Goal: Task Accomplishment & Management: Manage account settings

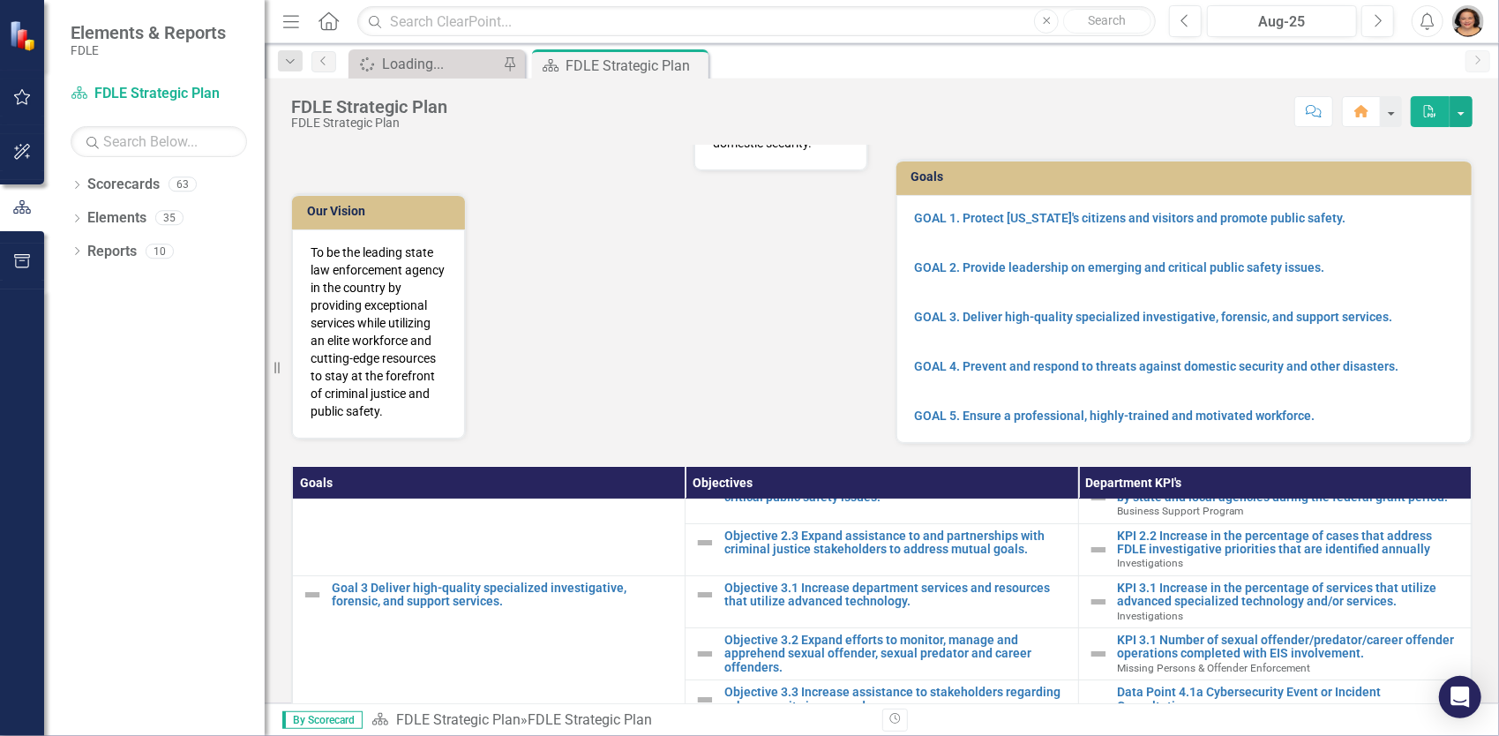
scroll to position [176, 0]
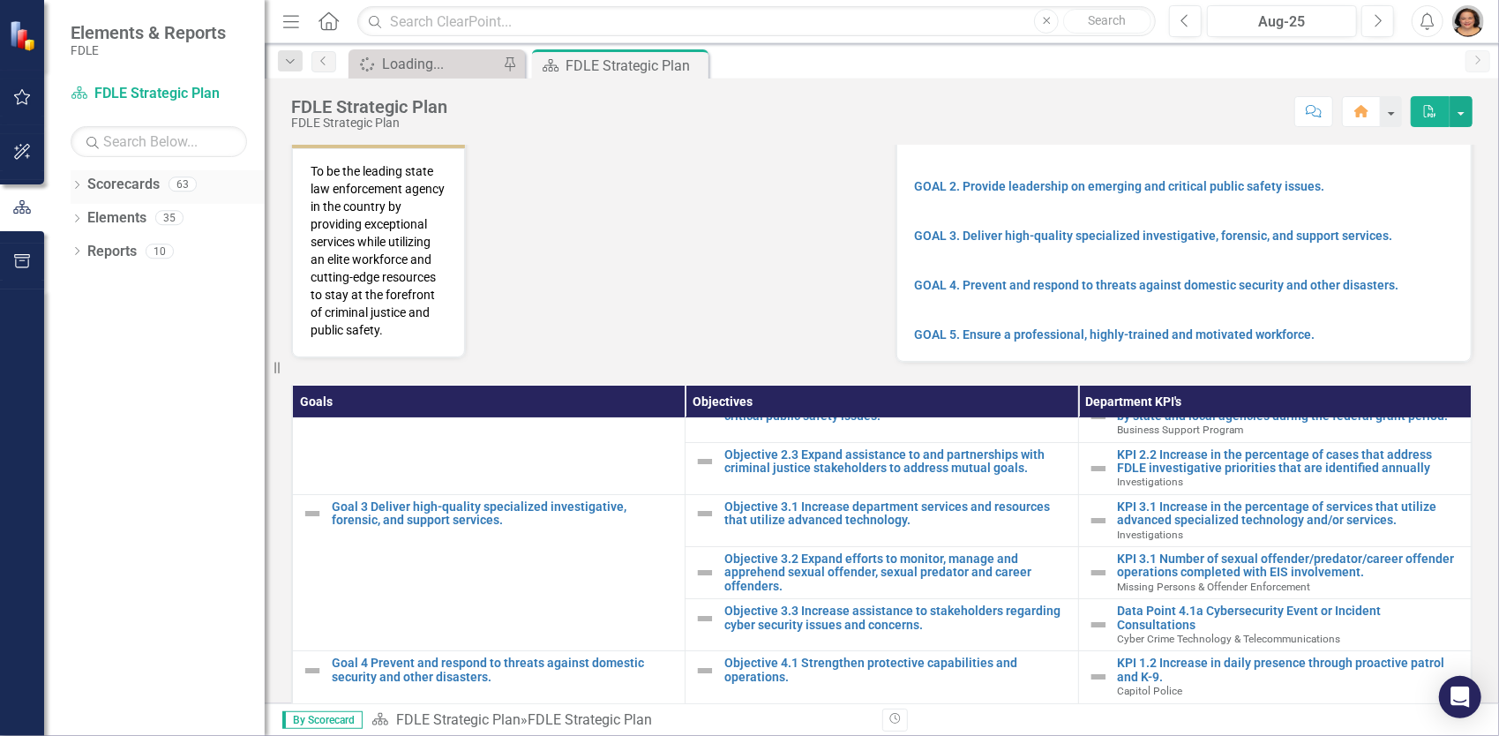
click at [78, 187] on icon "Dropdown" at bounding box center [77, 187] width 12 height 10
click at [88, 287] on icon "Dropdown" at bounding box center [85, 284] width 13 height 11
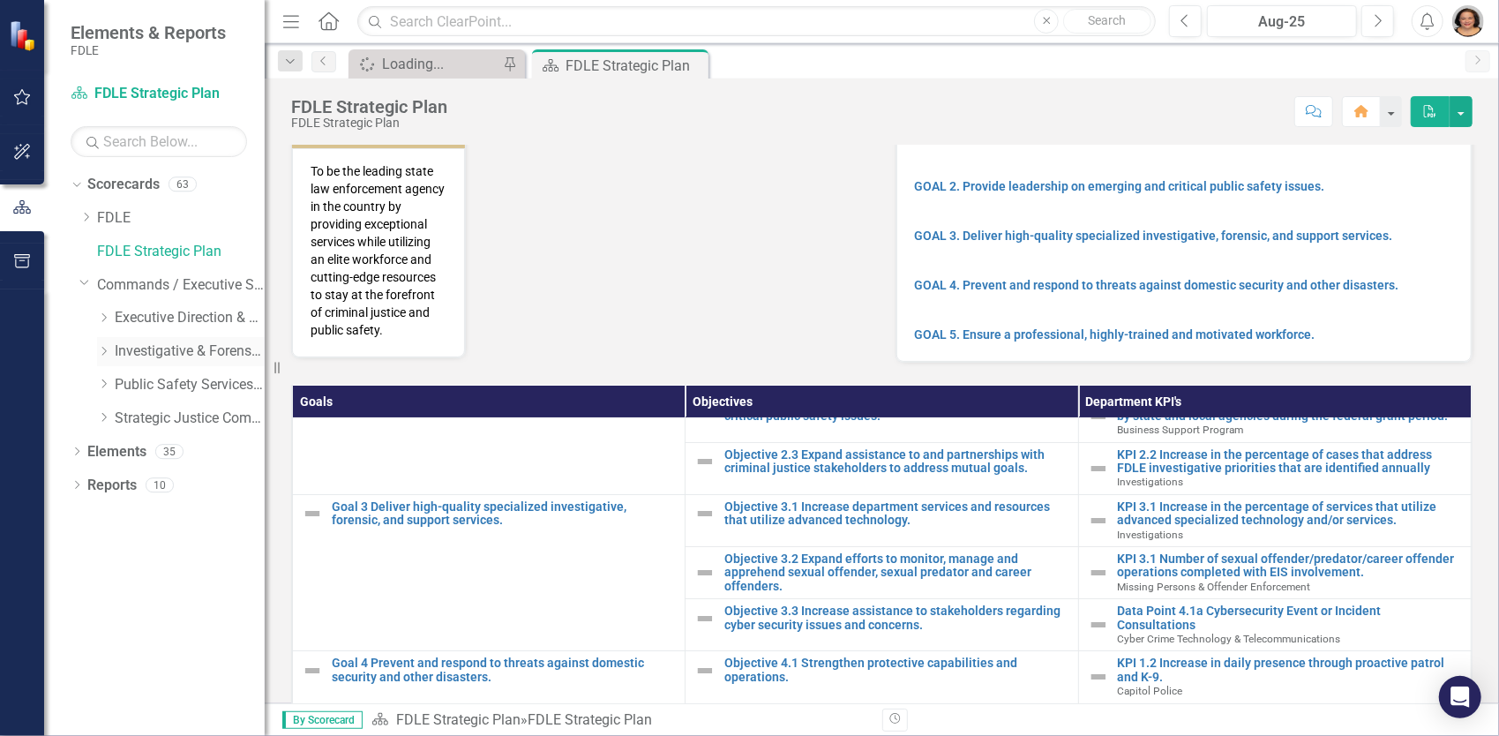
click at [99, 344] on div "Dropdown" at bounding box center [103, 351] width 13 height 15
click at [124, 420] on icon "Dropdown" at bounding box center [121, 417] width 13 height 11
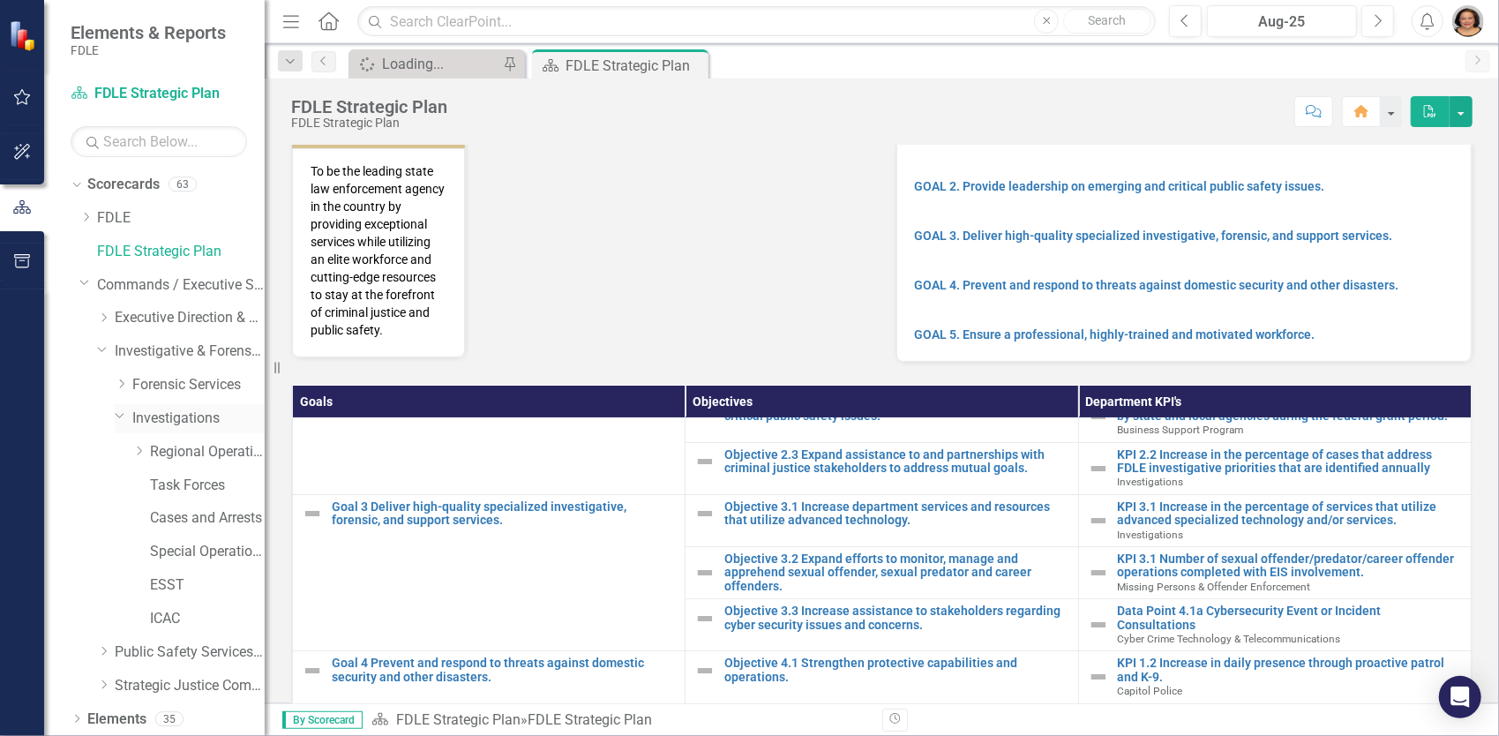
click at [194, 424] on link "Investigations" at bounding box center [198, 419] width 132 height 20
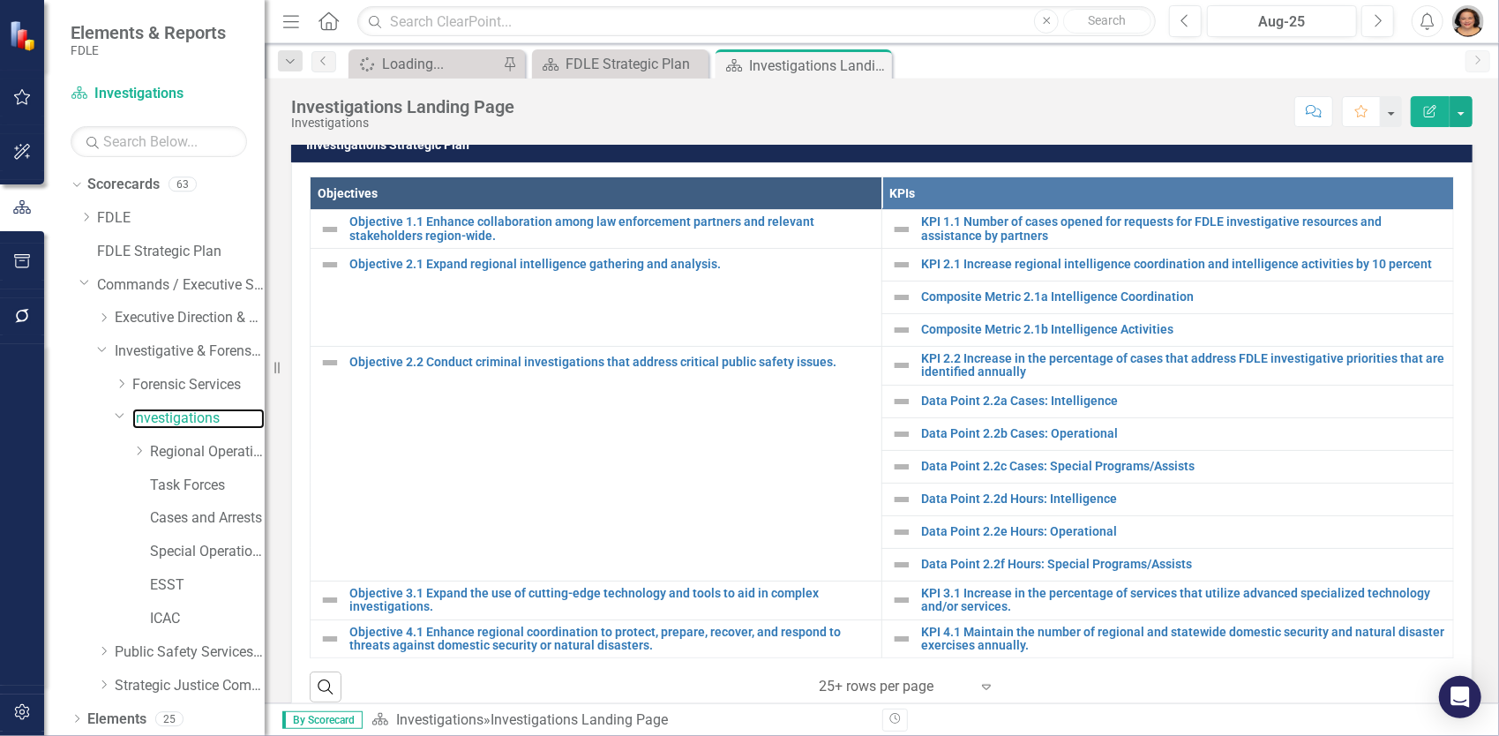
scroll to position [794, 0]
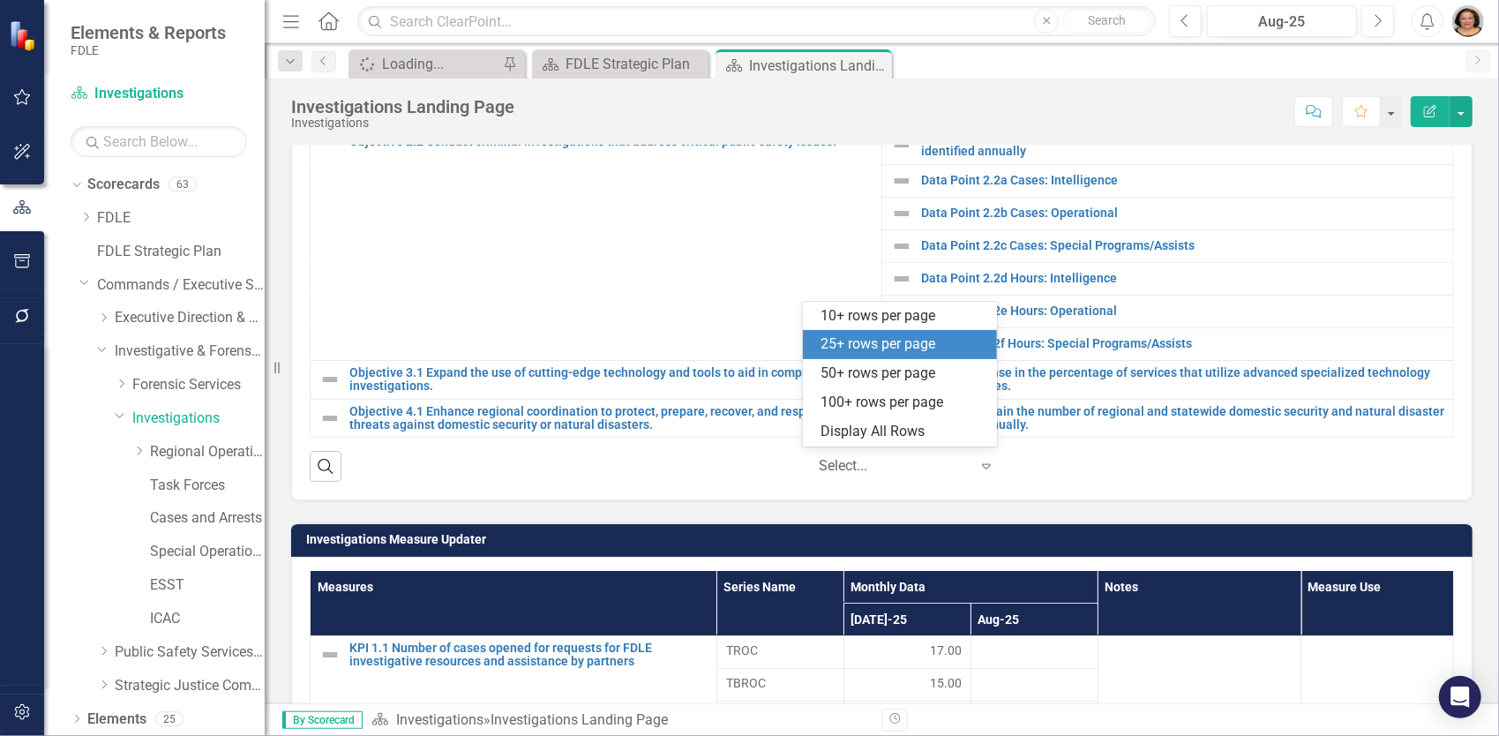
click at [978, 459] on icon "Expand" at bounding box center [987, 466] width 18 height 14
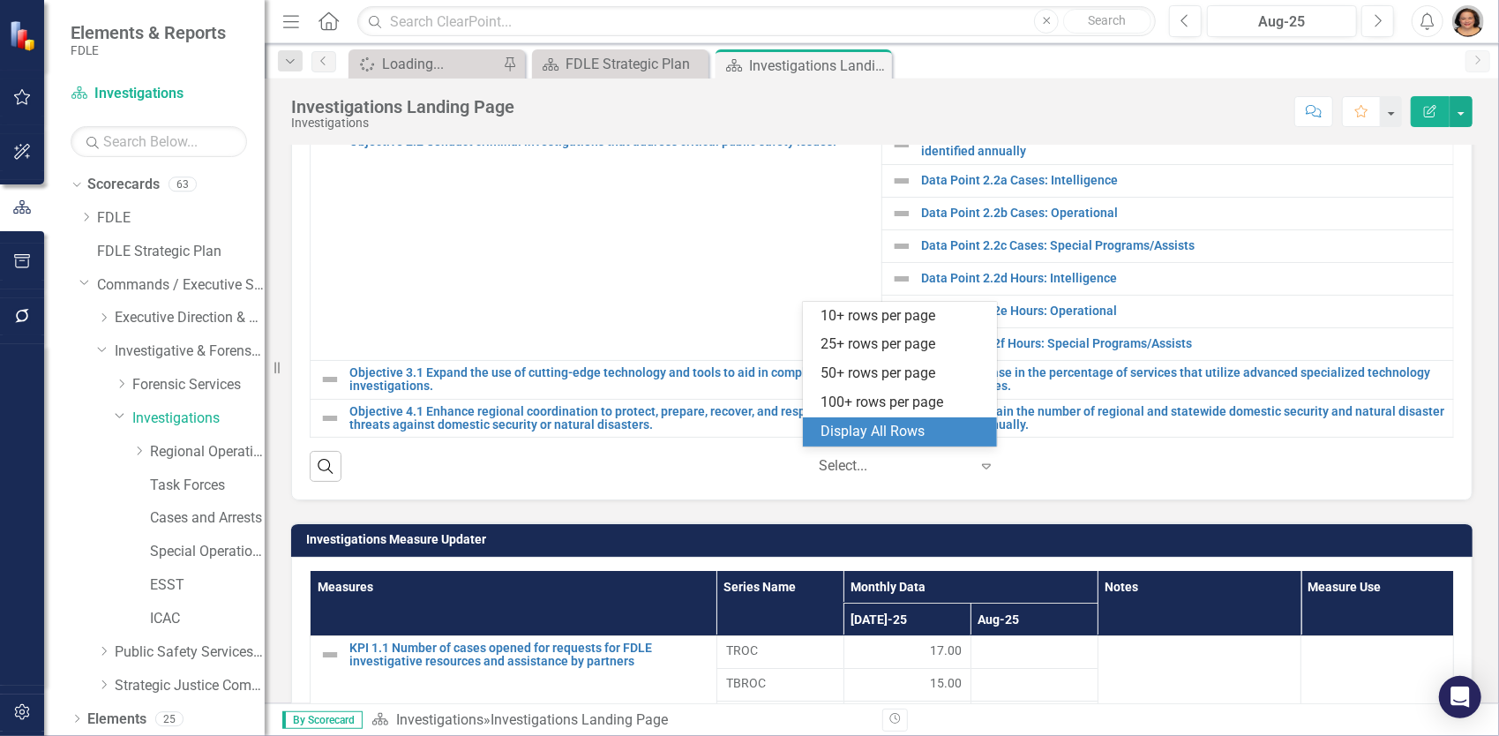
click at [934, 436] on div "Display All Rows" at bounding box center [904, 432] width 166 height 20
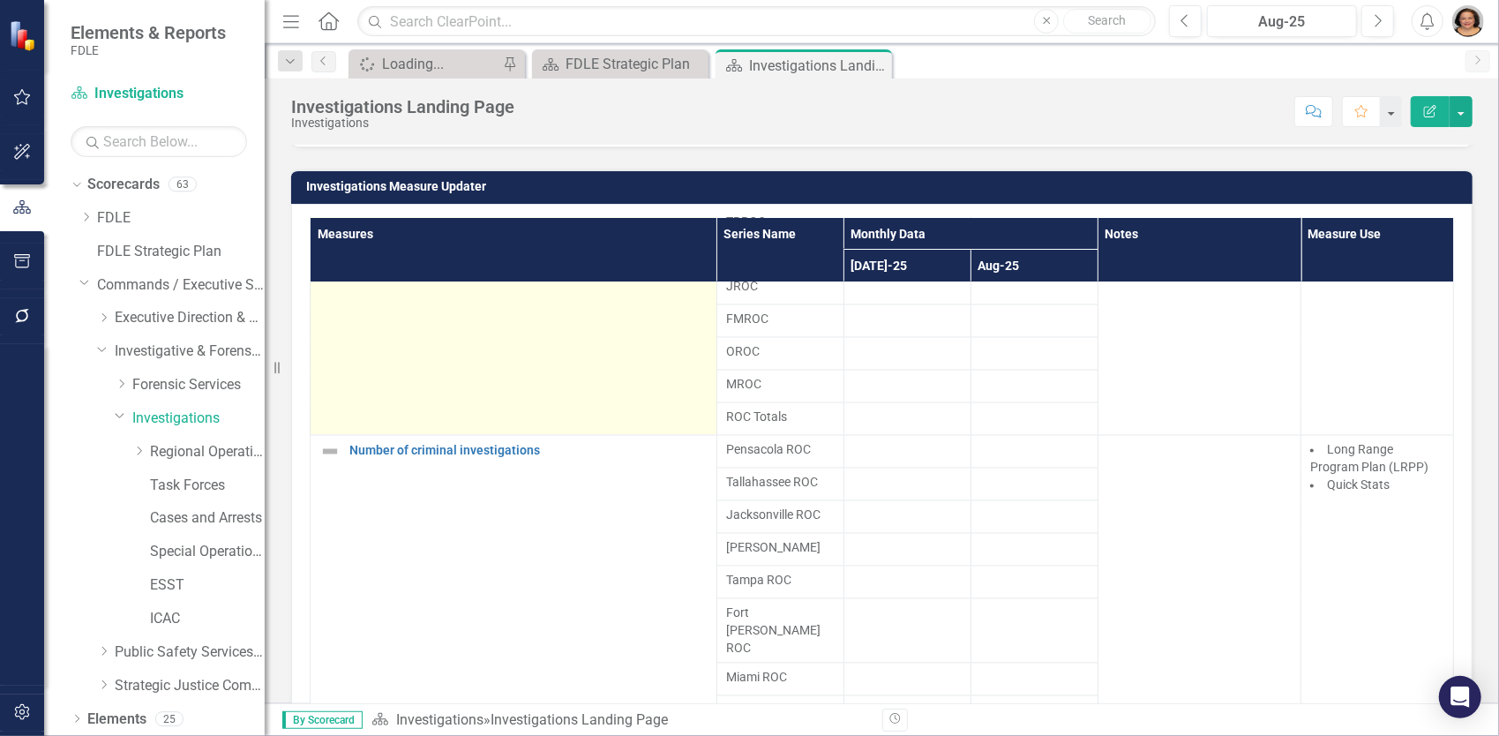
scroll to position [2227, 0]
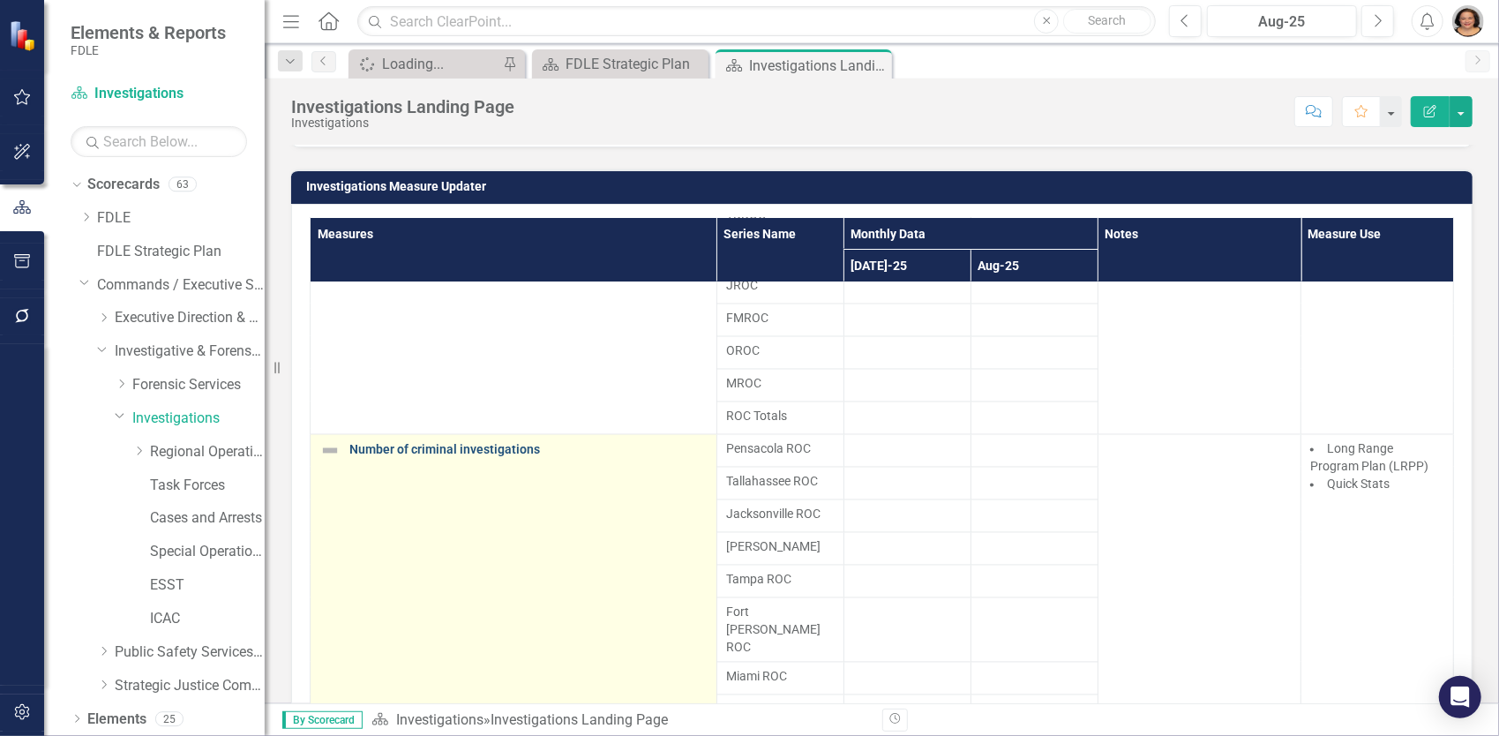
click at [484, 444] on link "Number of criminal investigations" at bounding box center [528, 450] width 358 height 13
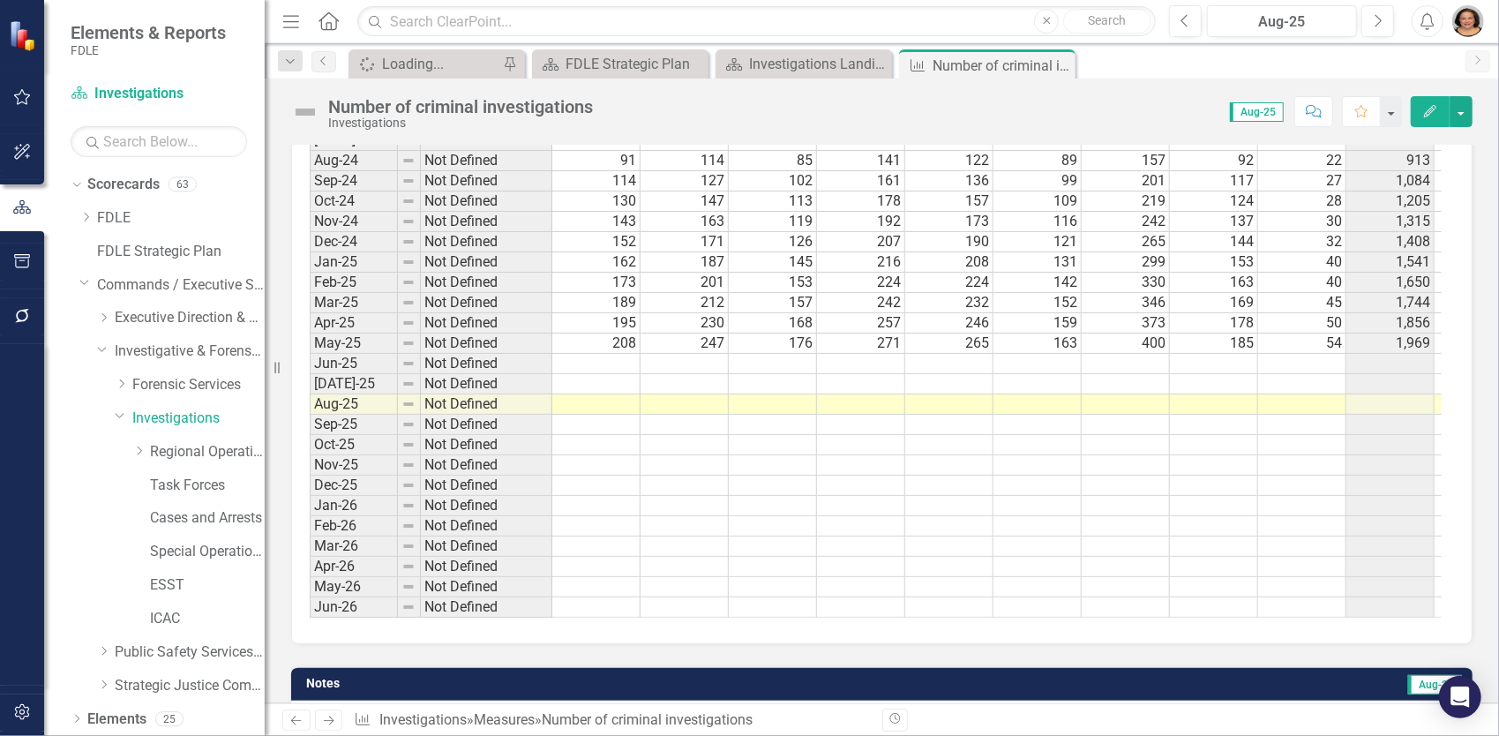
scroll to position [794, 0]
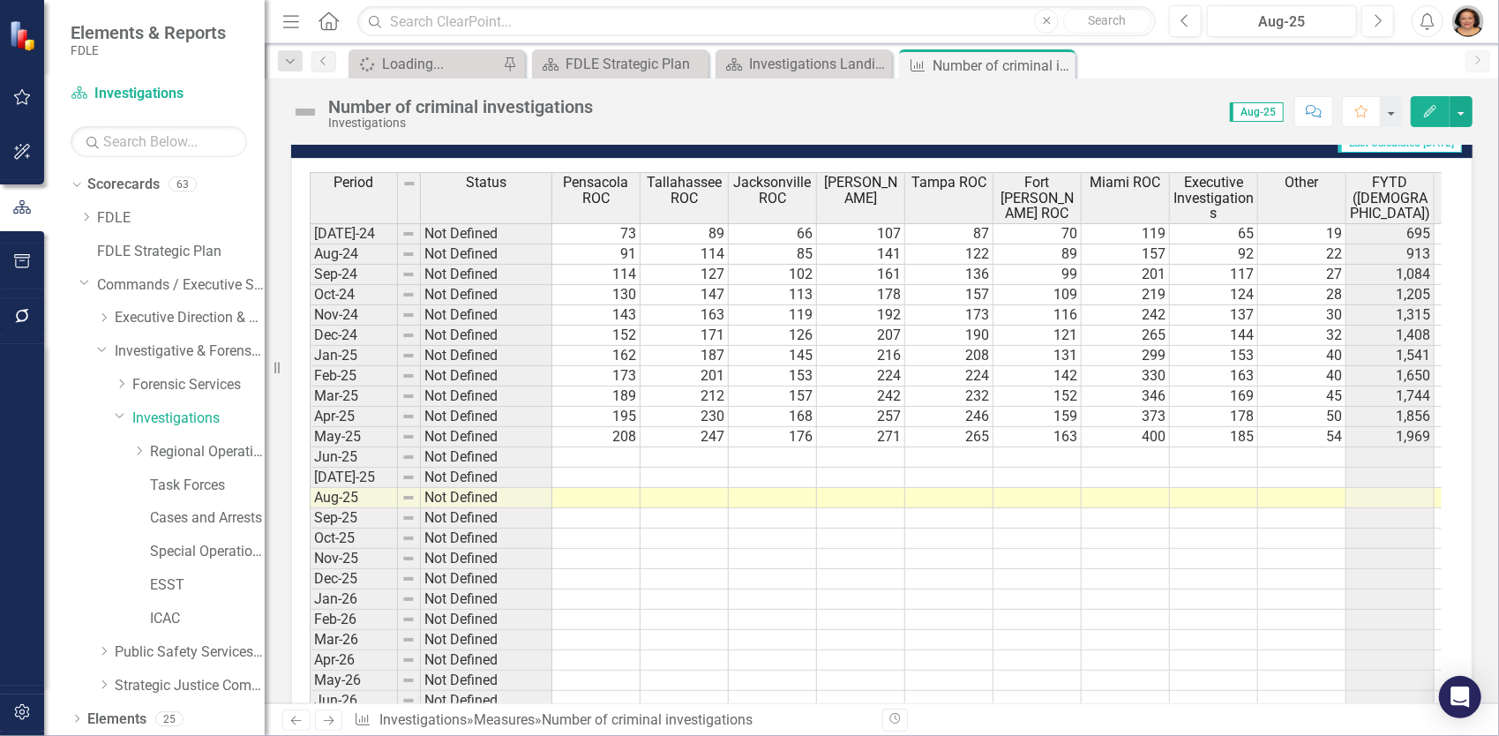
click at [624, 447] on td at bounding box center [596, 457] width 88 height 20
click at [615, 447] on td at bounding box center [596, 457] width 88 height 20
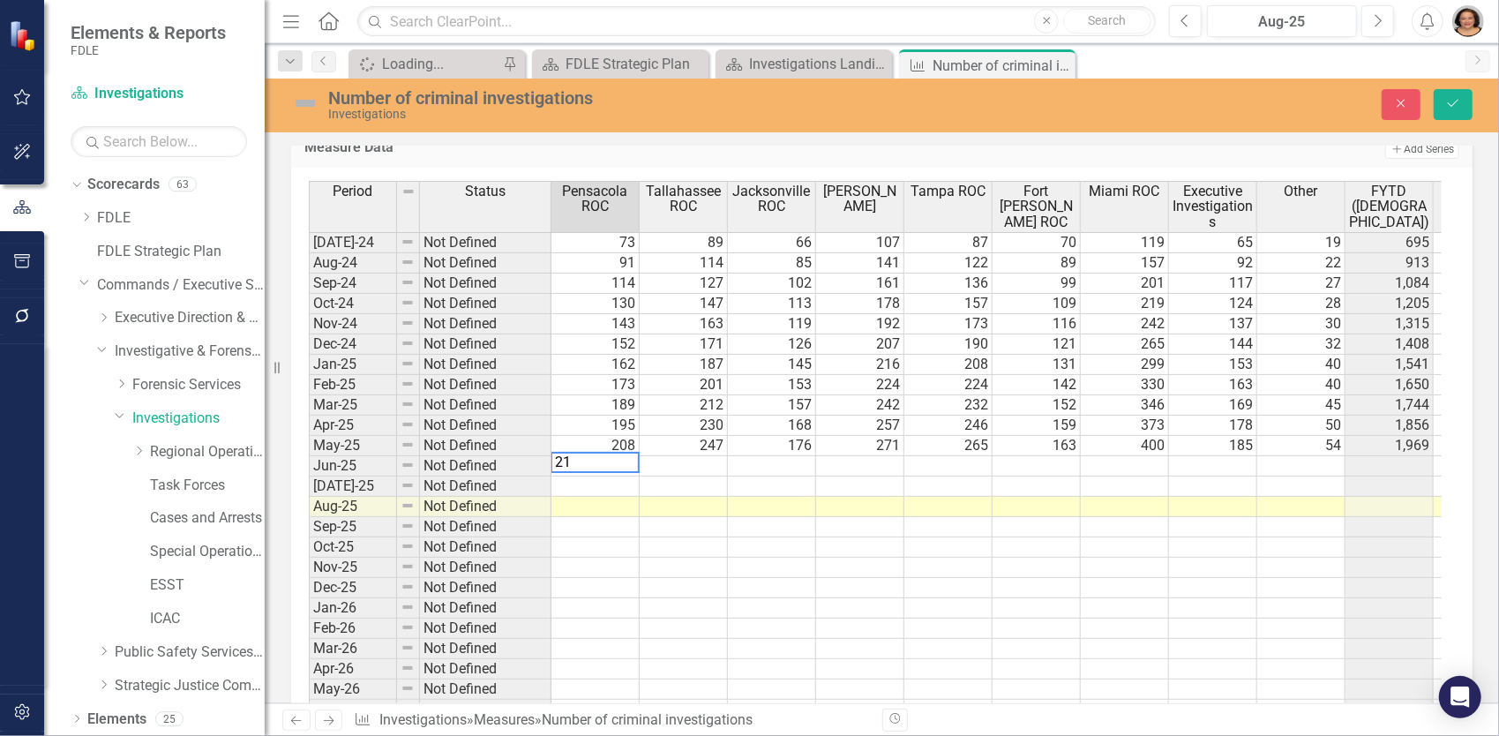
type textarea "215"
type textarea "264"
type textarea "189"
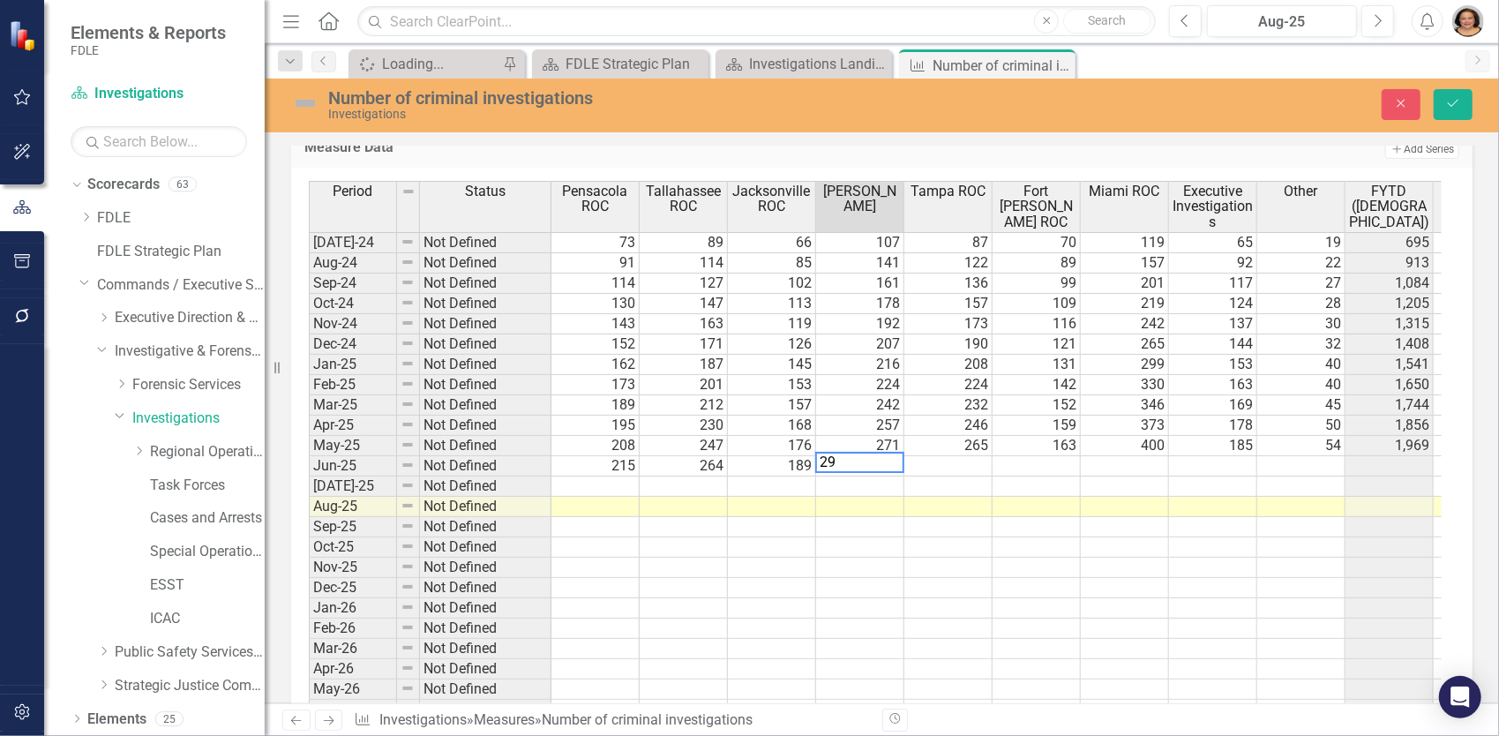
type textarea "290"
type textarea "277"
type textarea "170"
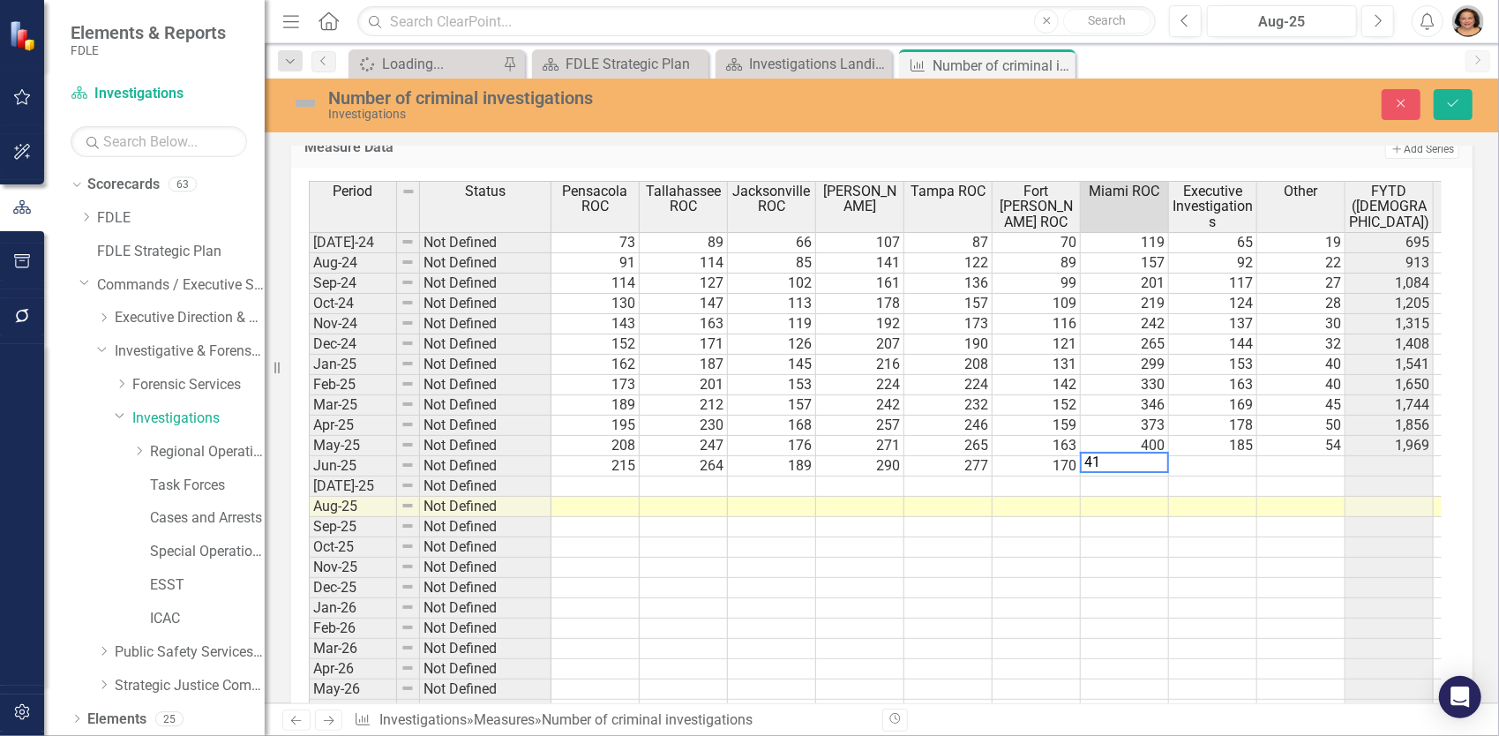
type textarea "414"
type textarea "186"
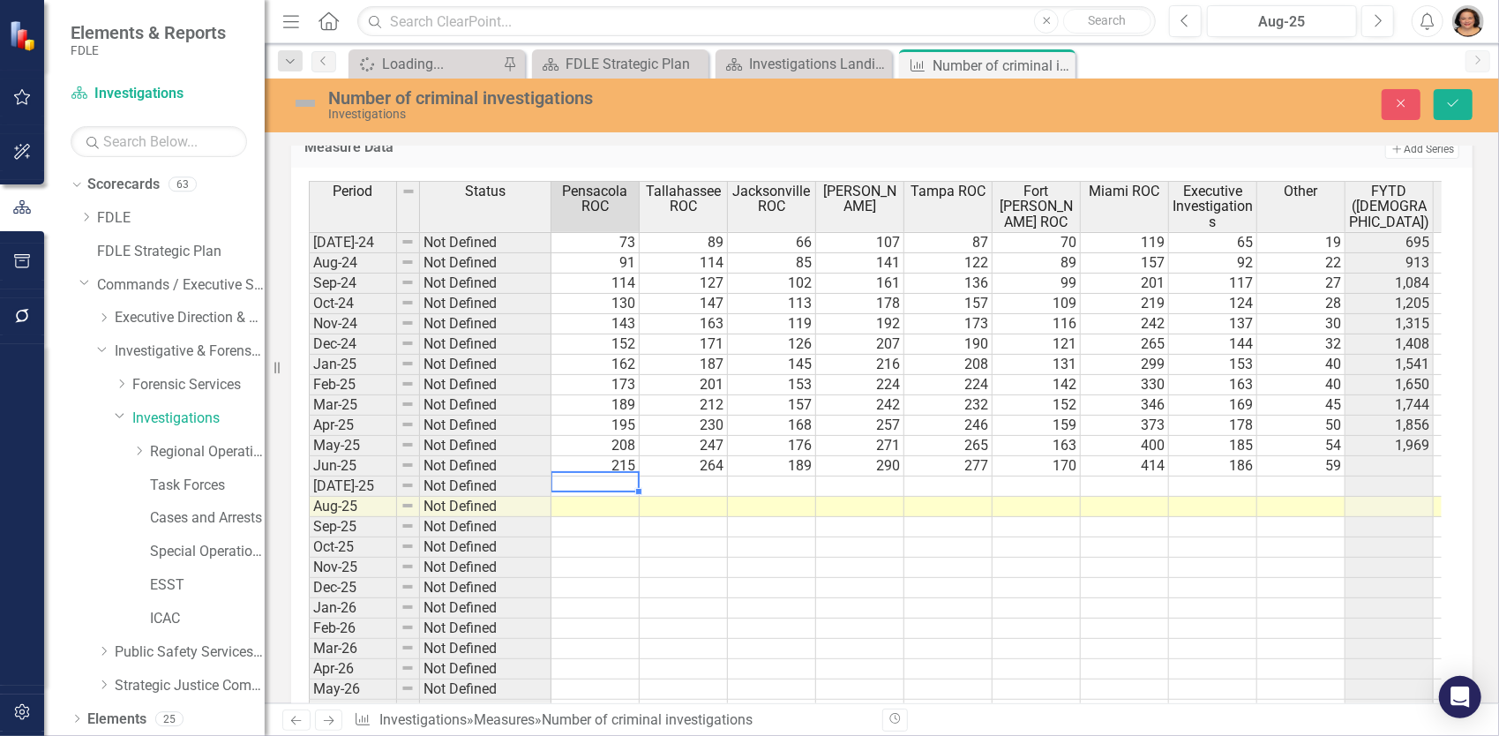
click at [609, 477] on td at bounding box center [595, 486] width 88 height 20
type textarea "67"
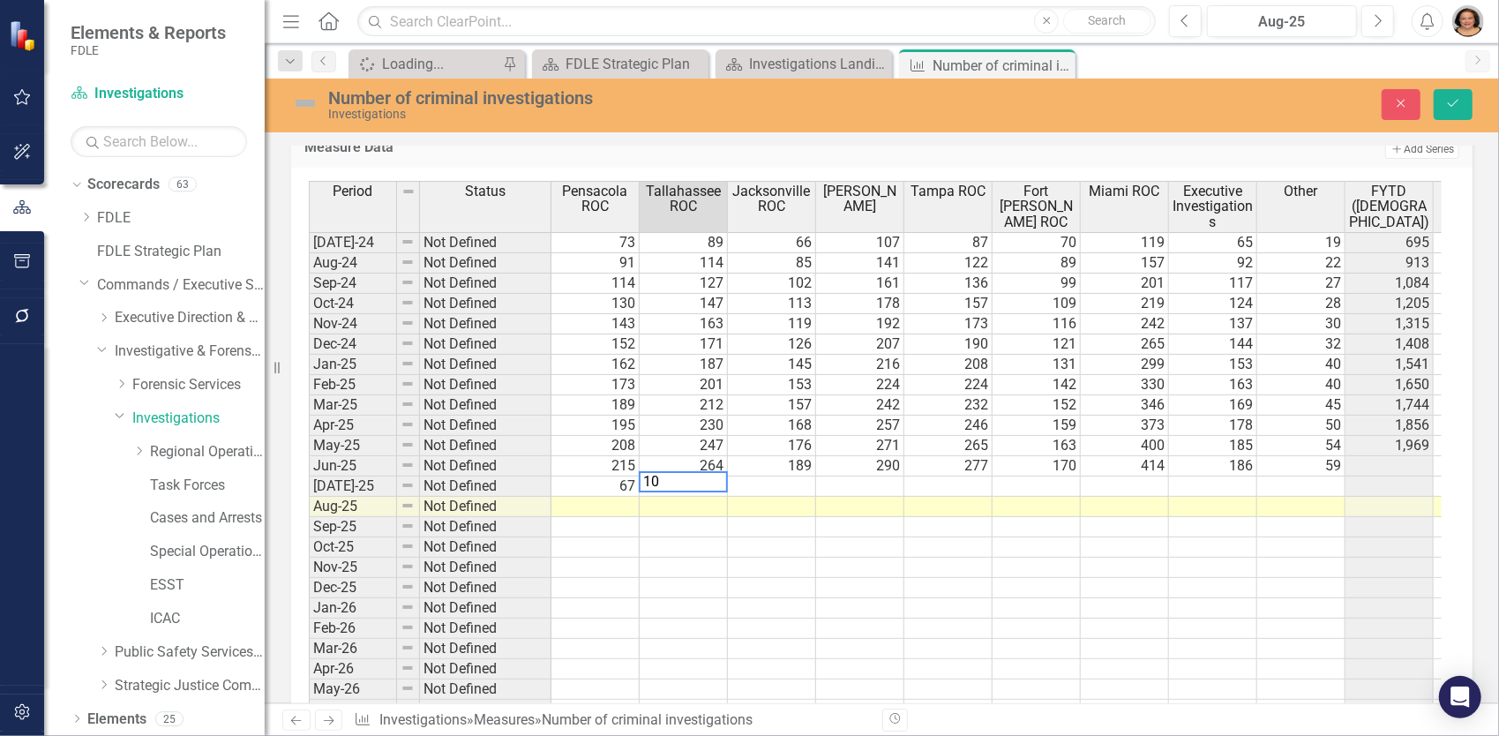
type textarea "108"
type textarea "73"
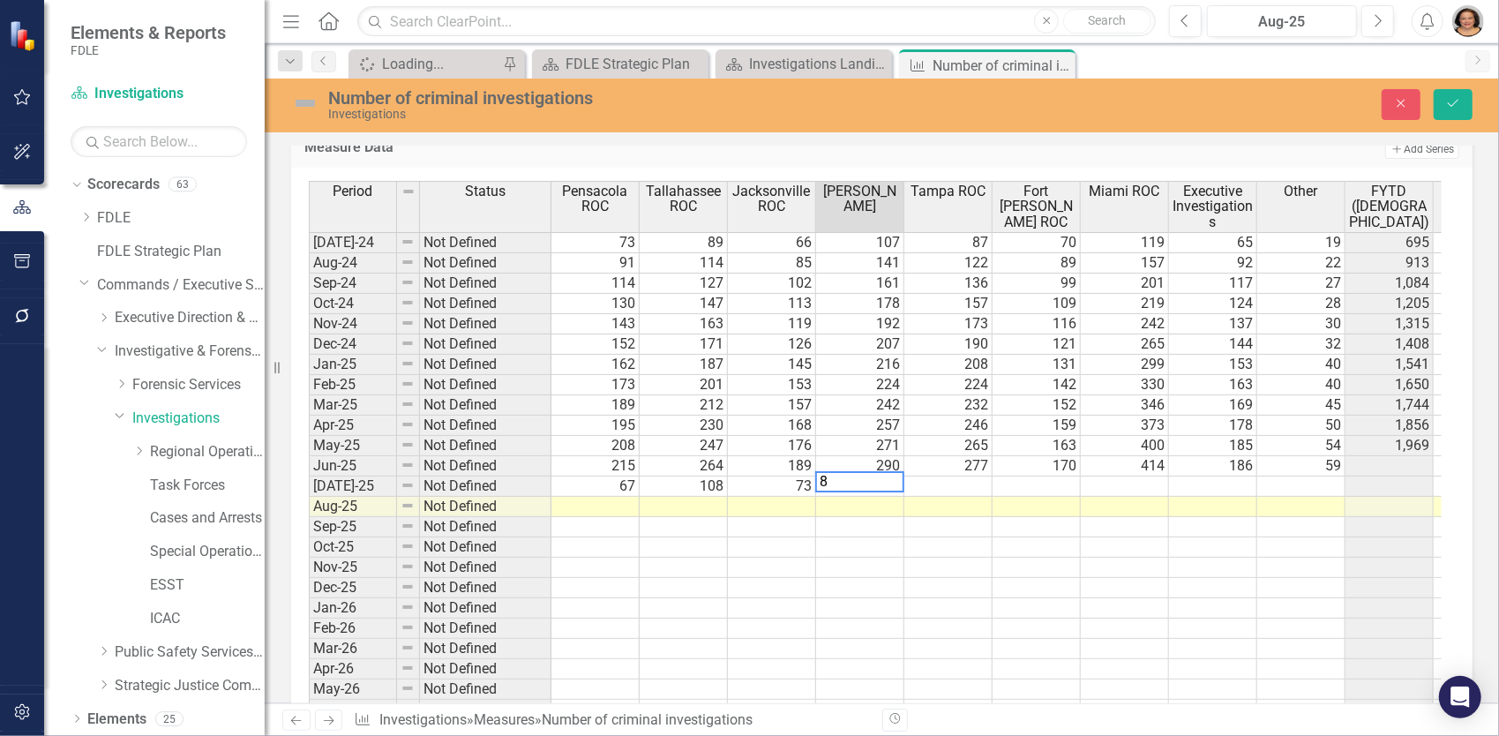
type textarea "80"
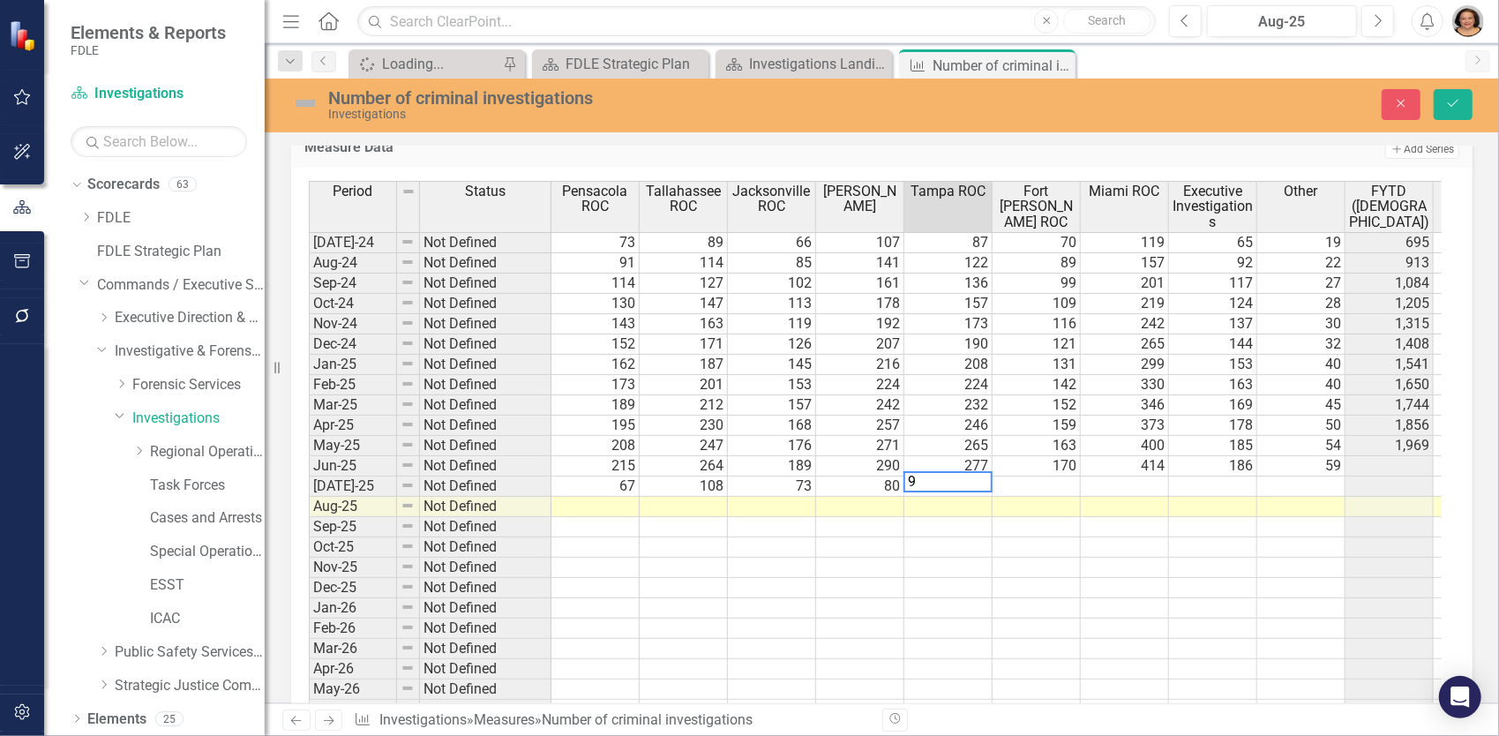
type textarea "95"
type textarea "54"
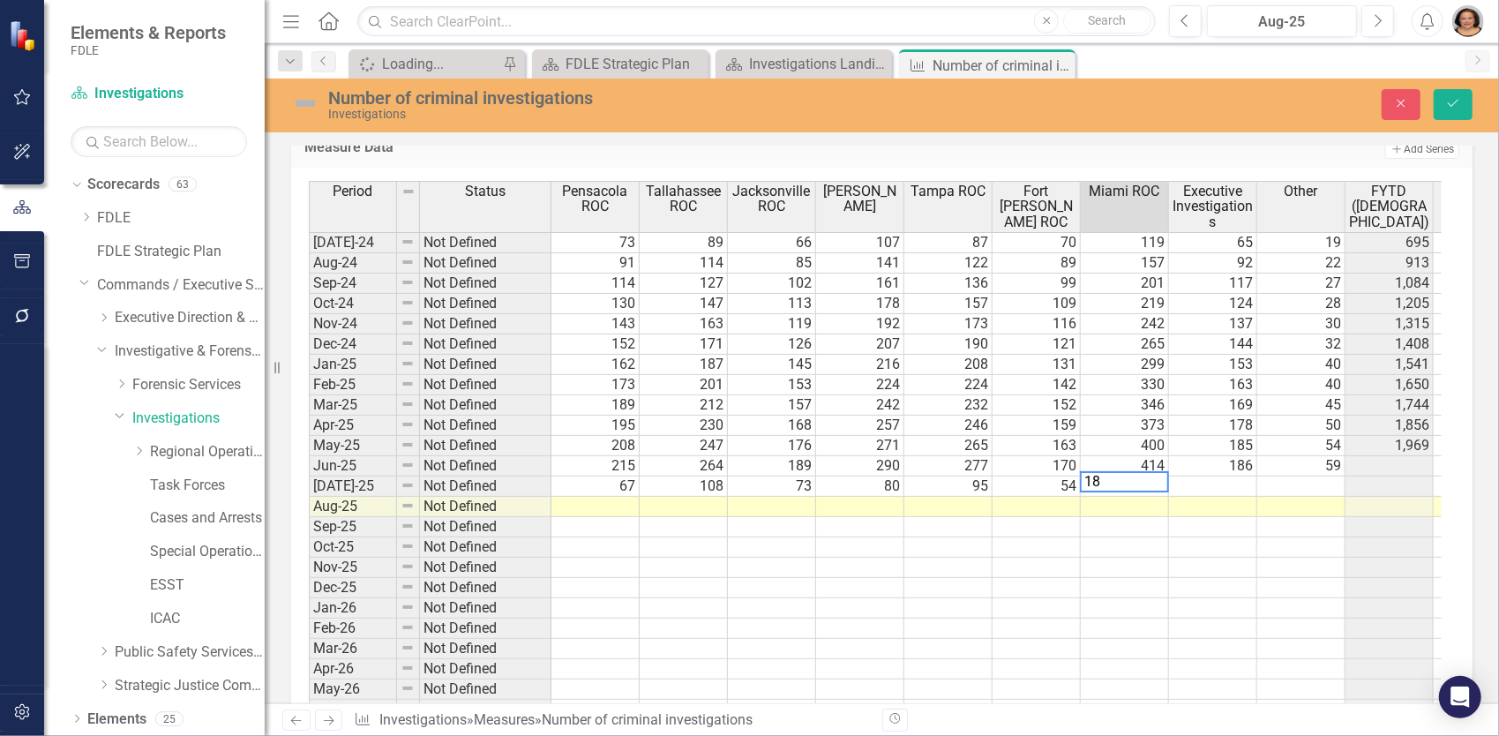
type textarea "188"
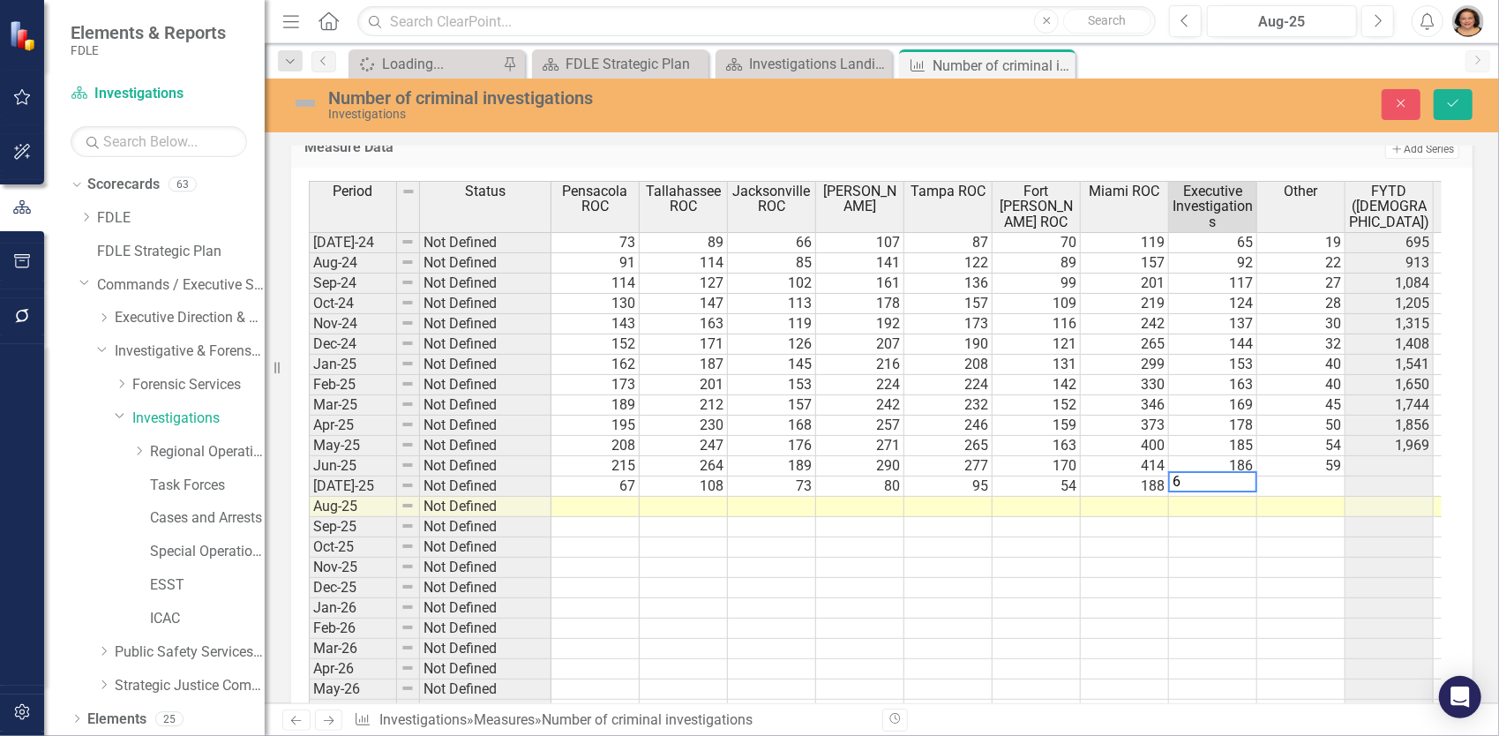
type textarea "60"
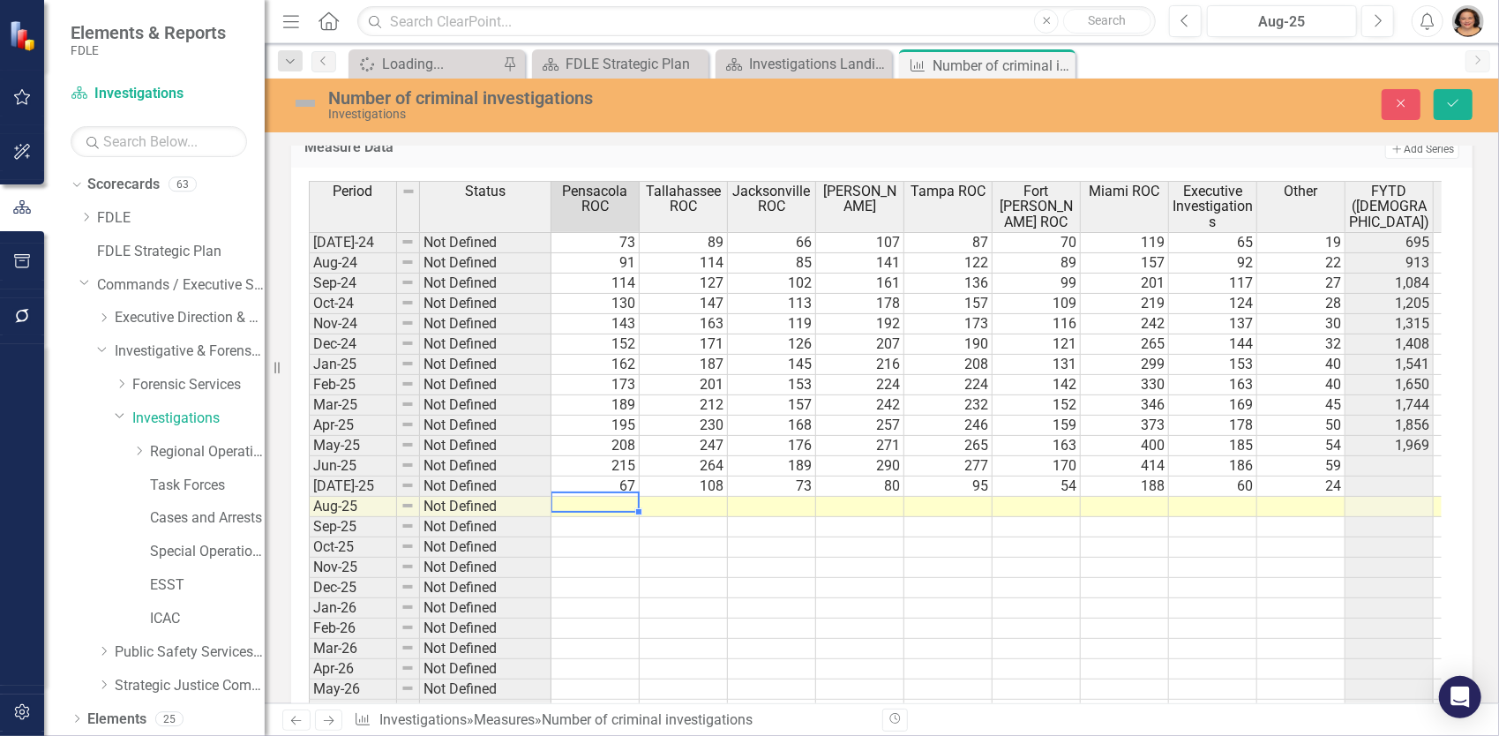
click at [595, 497] on td at bounding box center [595, 507] width 88 height 20
type textarea "86"
type textarea "127"
type textarea "87"
type textarea "99"
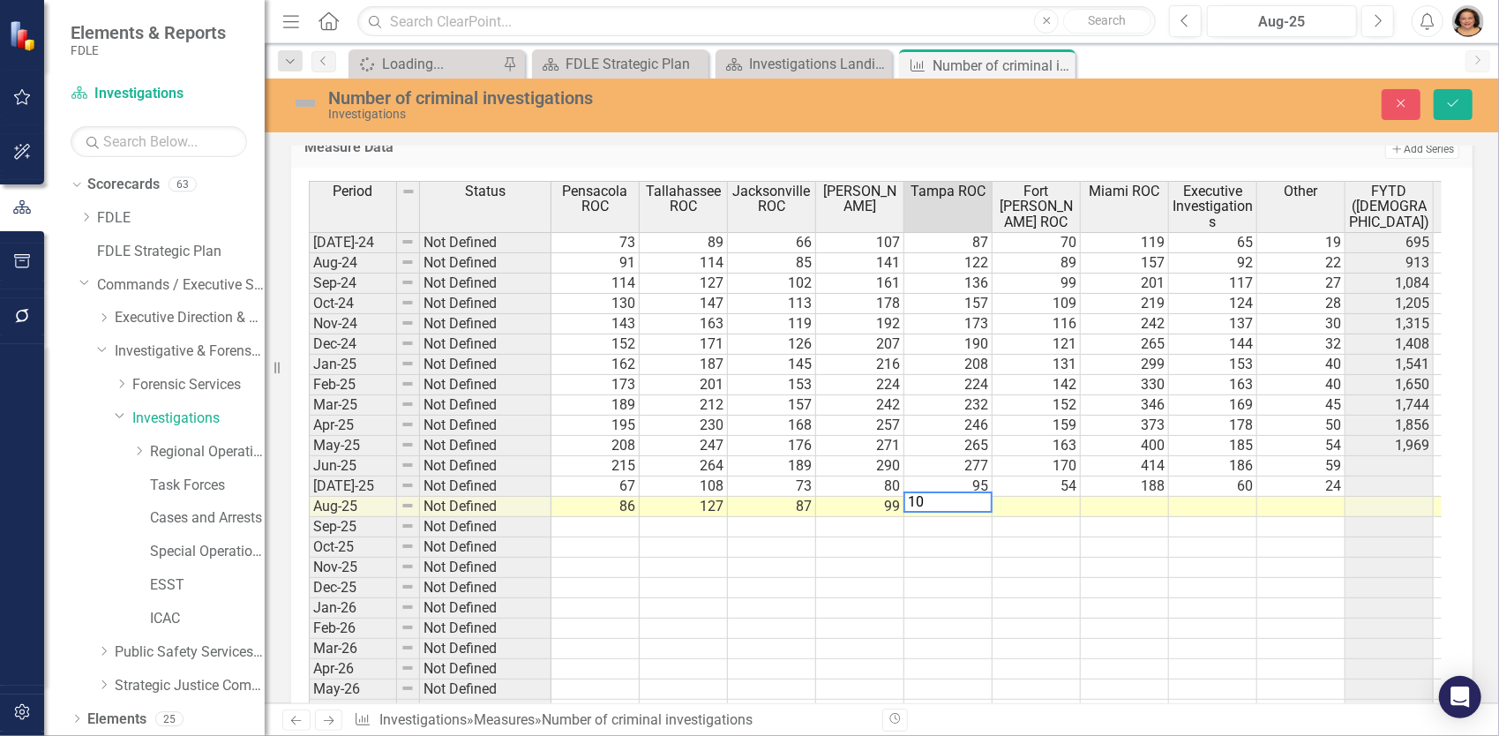
type textarea "106"
type textarea "67"
